Goal: Task Accomplishment & Management: Complete application form

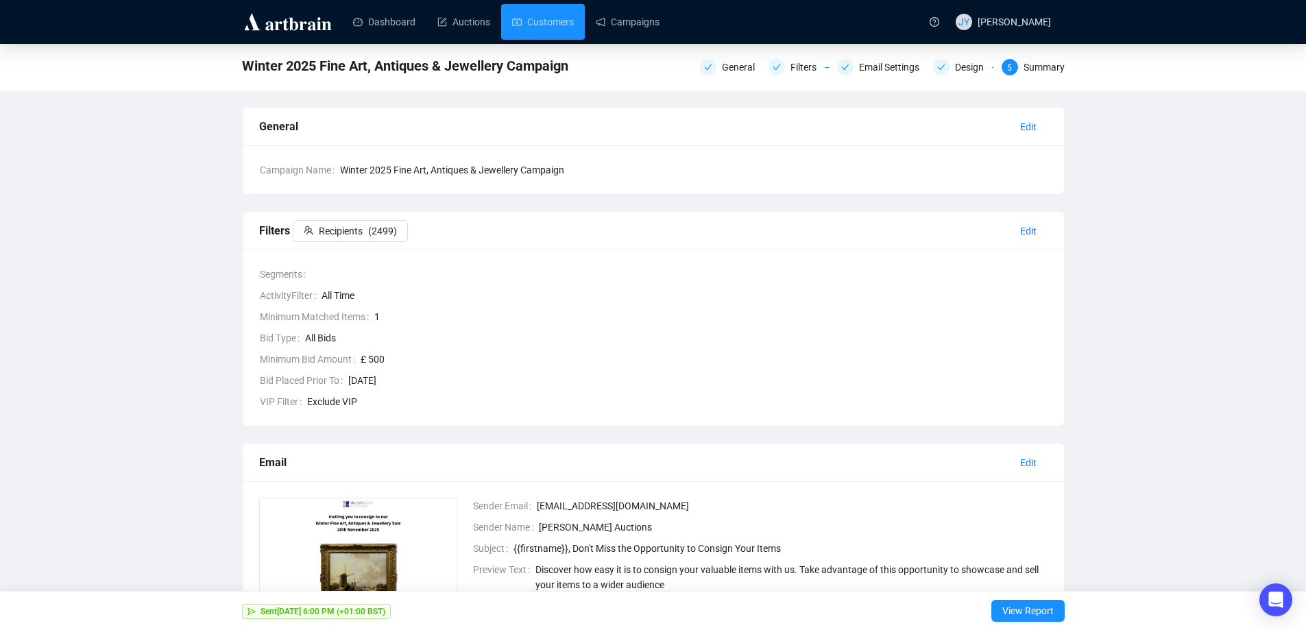
click at [535, 21] on link "Customers" at bounding box center [543, 22] width 62 height 36
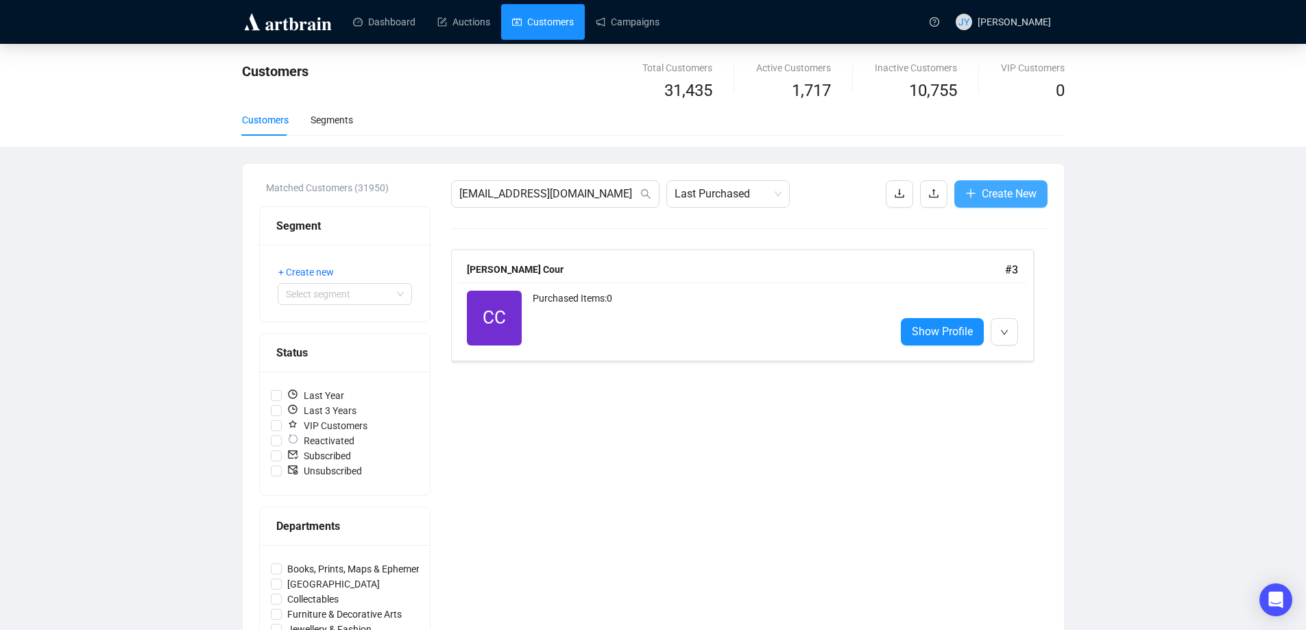
click at [996, 191] on span "Create New" at bounding box center [1008, 193] width 55 height 17
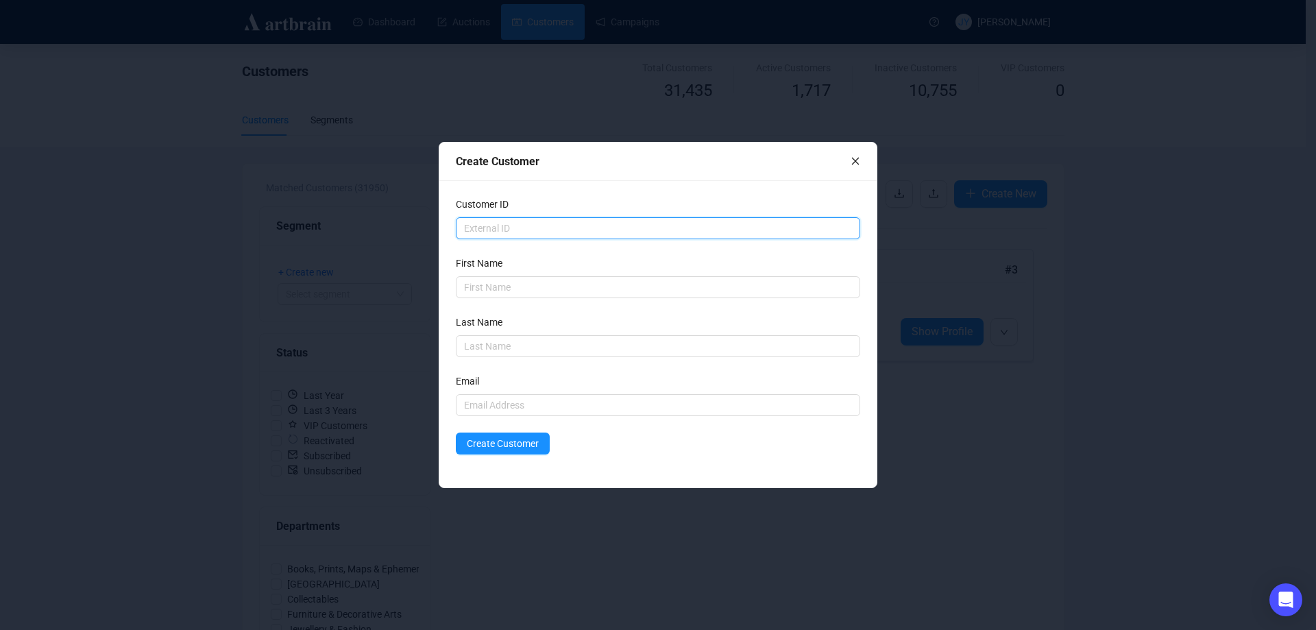
click at [470, 228] on input "text" at bounding box center [658, 228] width 404 height 22
type input "4"
click at [483, 284] on input "text" at bounding box center [658, 287] width 404 height 22
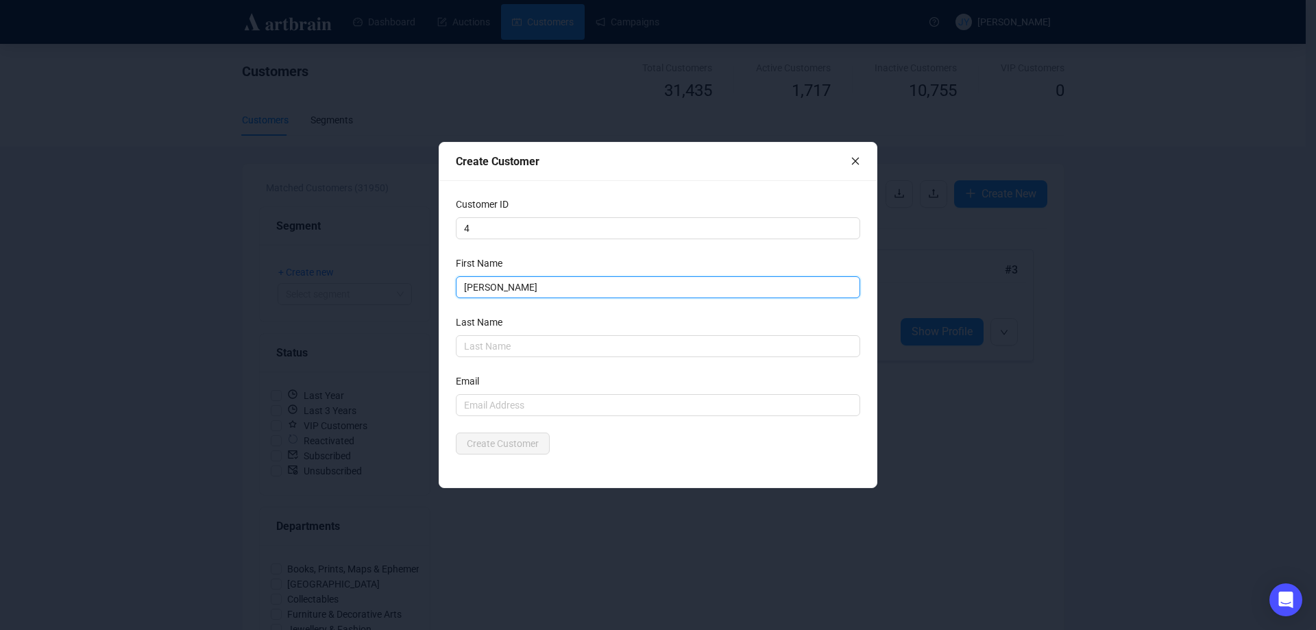
type input "[PERSON_NAME]"
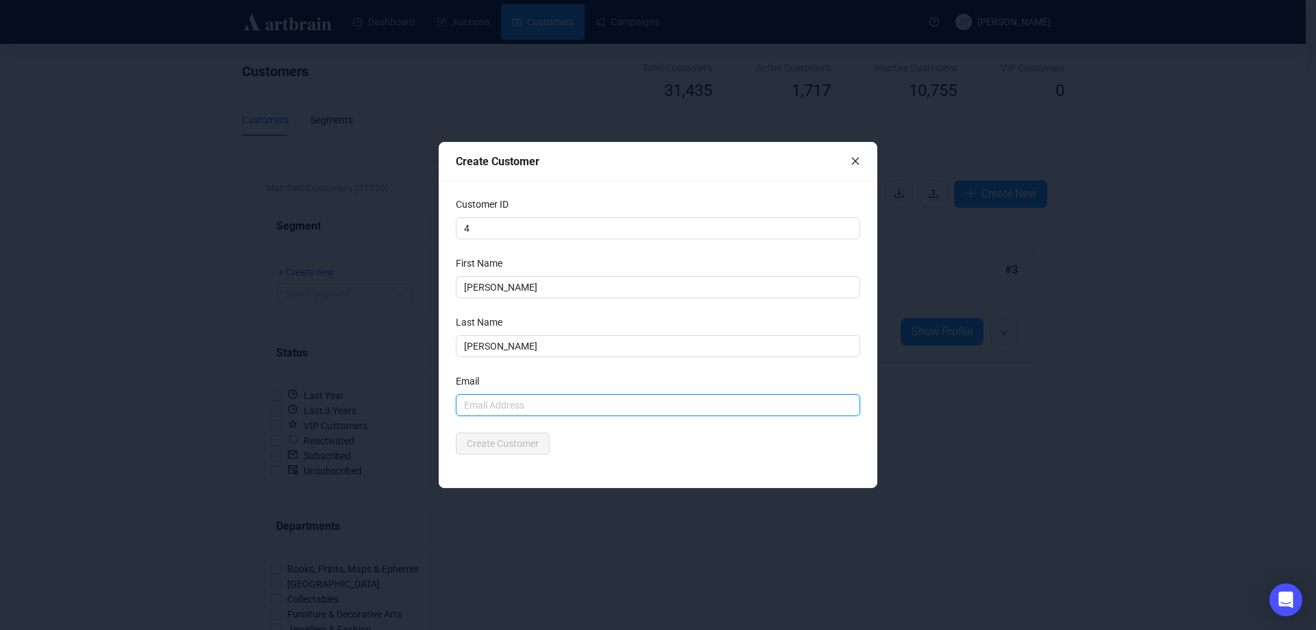
click at [463, 396] on input "text" at bounding box center [658, 405] width 404 height 22
paste input "[EMAIL_ADDRESS][DOMAIN_NAME]"
type input "[EMAIL_ADDRESS][DOMAIN_NAME]"
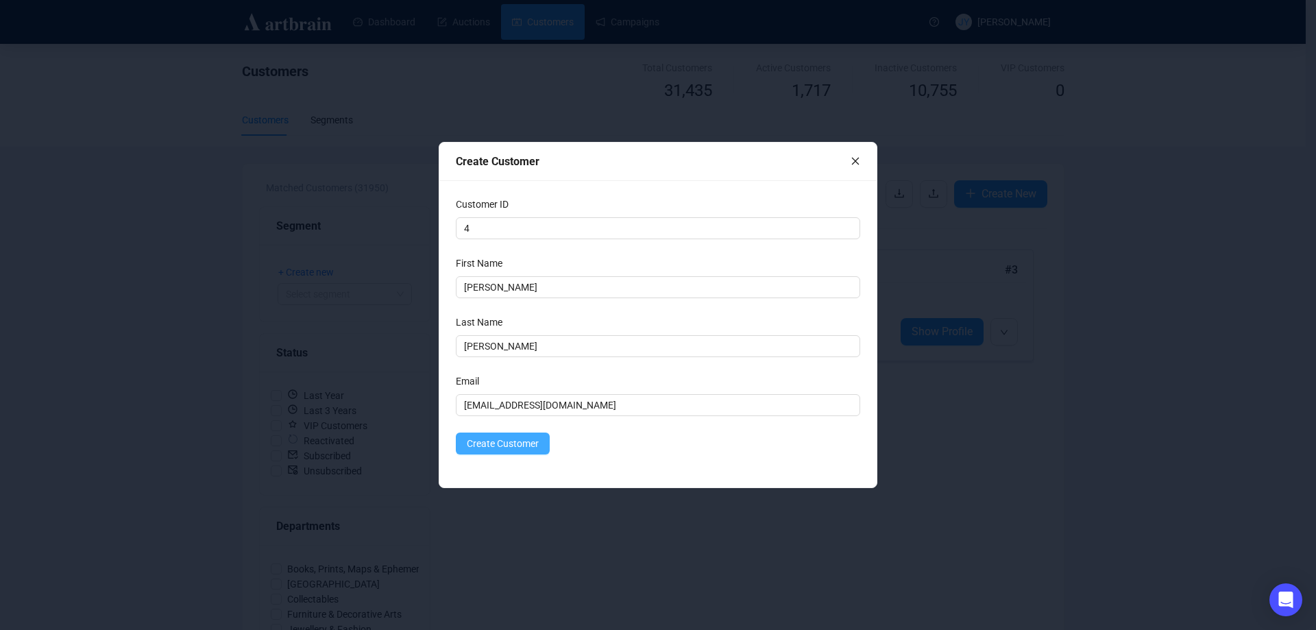
click at [511, 446] on span "Create Customer" at bounding box center [503, 443] width 72 height 15
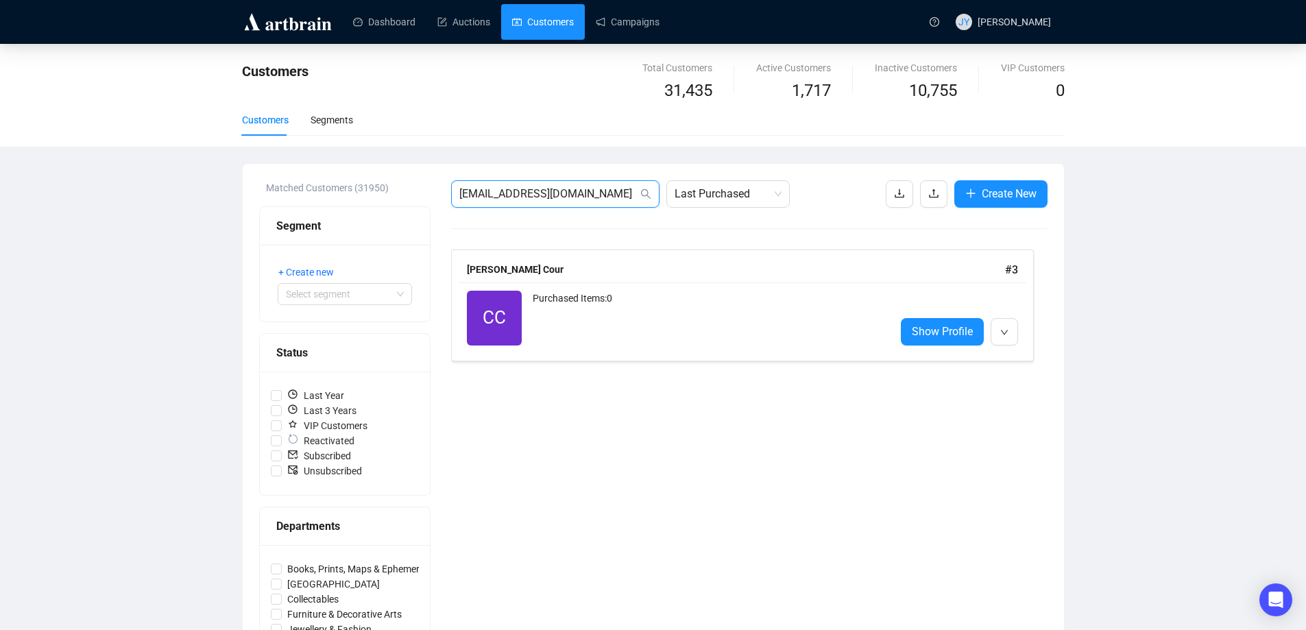
click at [524, 193] on input "[EMAIL_ADDRESS][DOMAIN_NAME]" at bounding box center [548, 194] width 178 height 16
drag, startPoint x: 624, startPoint y: 195, endPoint x: 417, endPoint y: 190, distance: 207.7
click at [417, 190] on div "Matched Customers (31950) Segment + Create new Select segment Status Last Year …" at bounding box center [653, 529] width 788 height 699
paste input "[EMAIL_ADDRESS][DOMAIN_NAME]"
type input "[EMAIL_ADDRESS][DOMAIN_NAME]"
